Goal: Transaction & Acquisition: Obtain resource

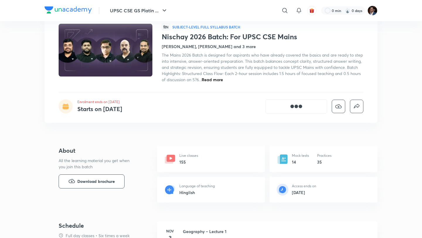
scroll to position [38, 0]
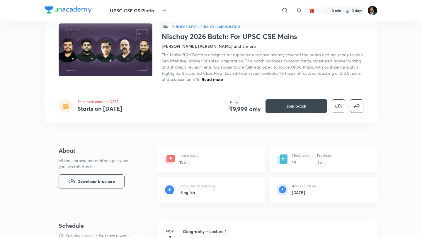
click at [114, 185] on span "Download brochure" at bounding box center [96, 181] width 38 height 6
